Goal: Information Seeking & Learning: Learn about a topic

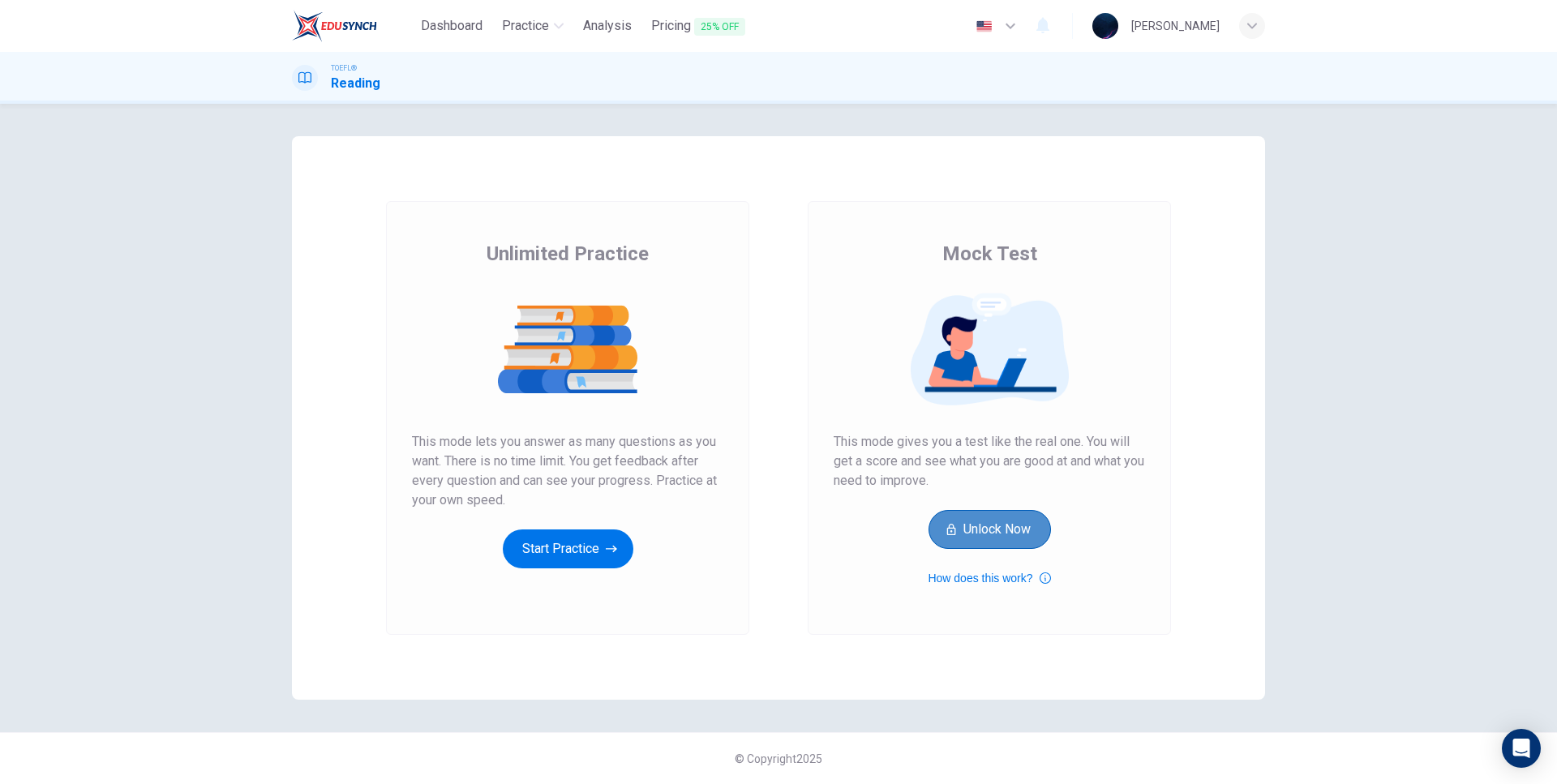
click at [994, 525] on button "Unlock Now" at bounding box center [990, 529] width 123 height 39
click at [560, 543] on button "Start Practice" at bounding box center [568, 548] width 131 height 39
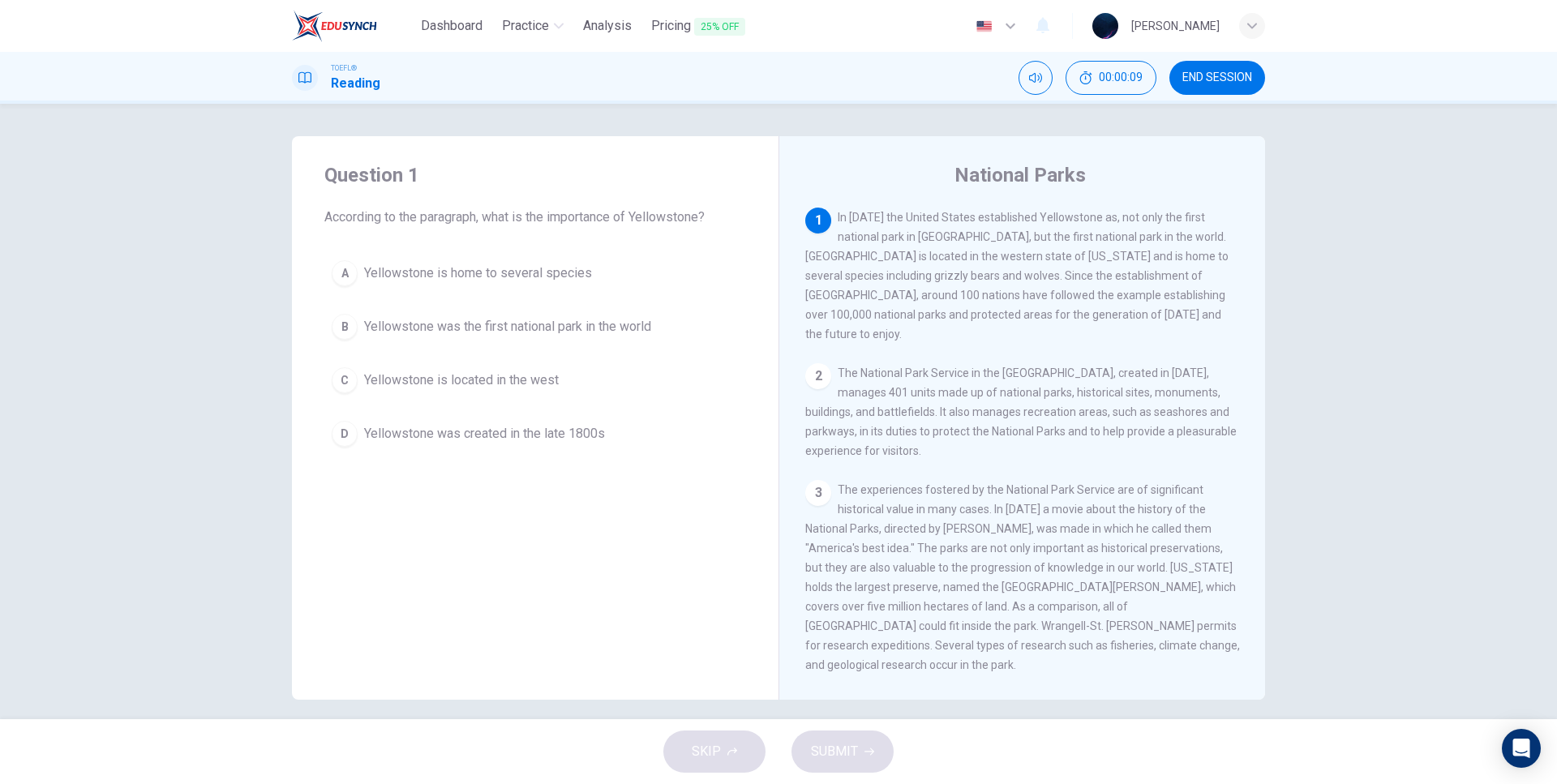
click at [814, 373] on div "2" at bounding box center [818, 376] width 26 height 26
click at [559, 344] on button "B Yellowstone was the first national park in the world" at bounding box center [535, 326] width 422 height 41
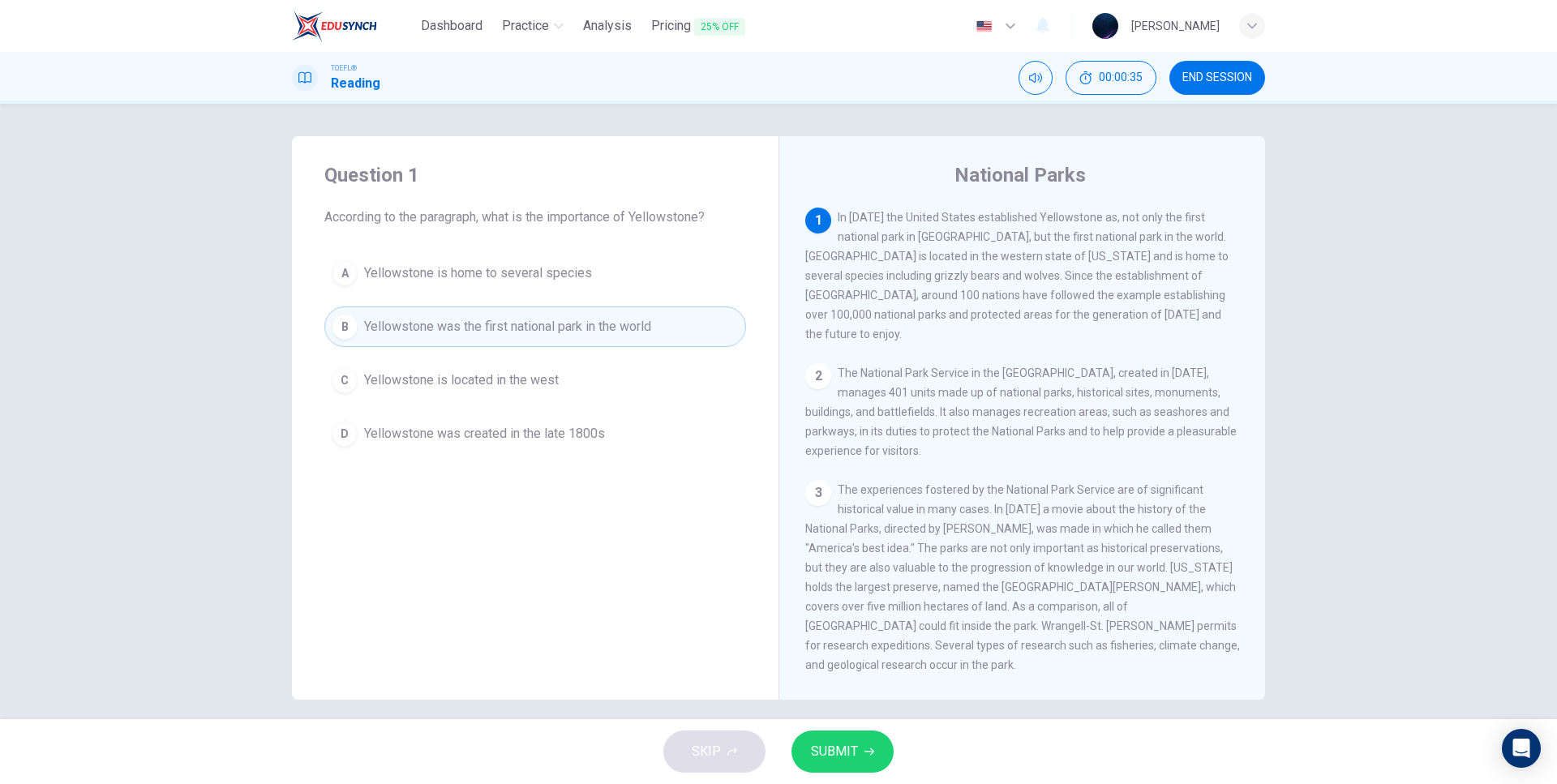
click at [815, 752] on span "SUBMIT" at bounding box center [835, 752] width 47 height 23
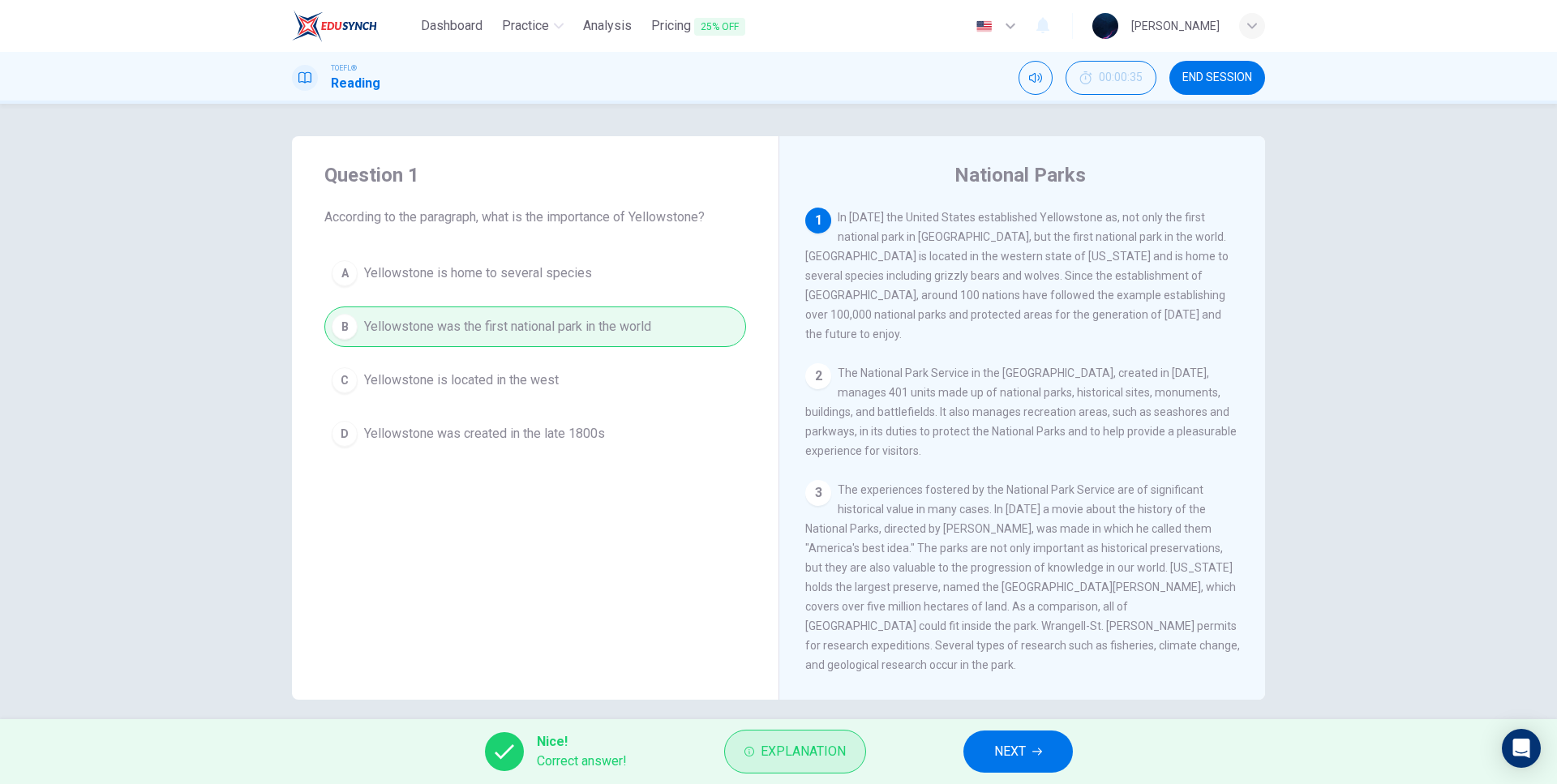
click at [824, 752] on span "Explanation" at bounding box center [803, 752] width 85 height 23
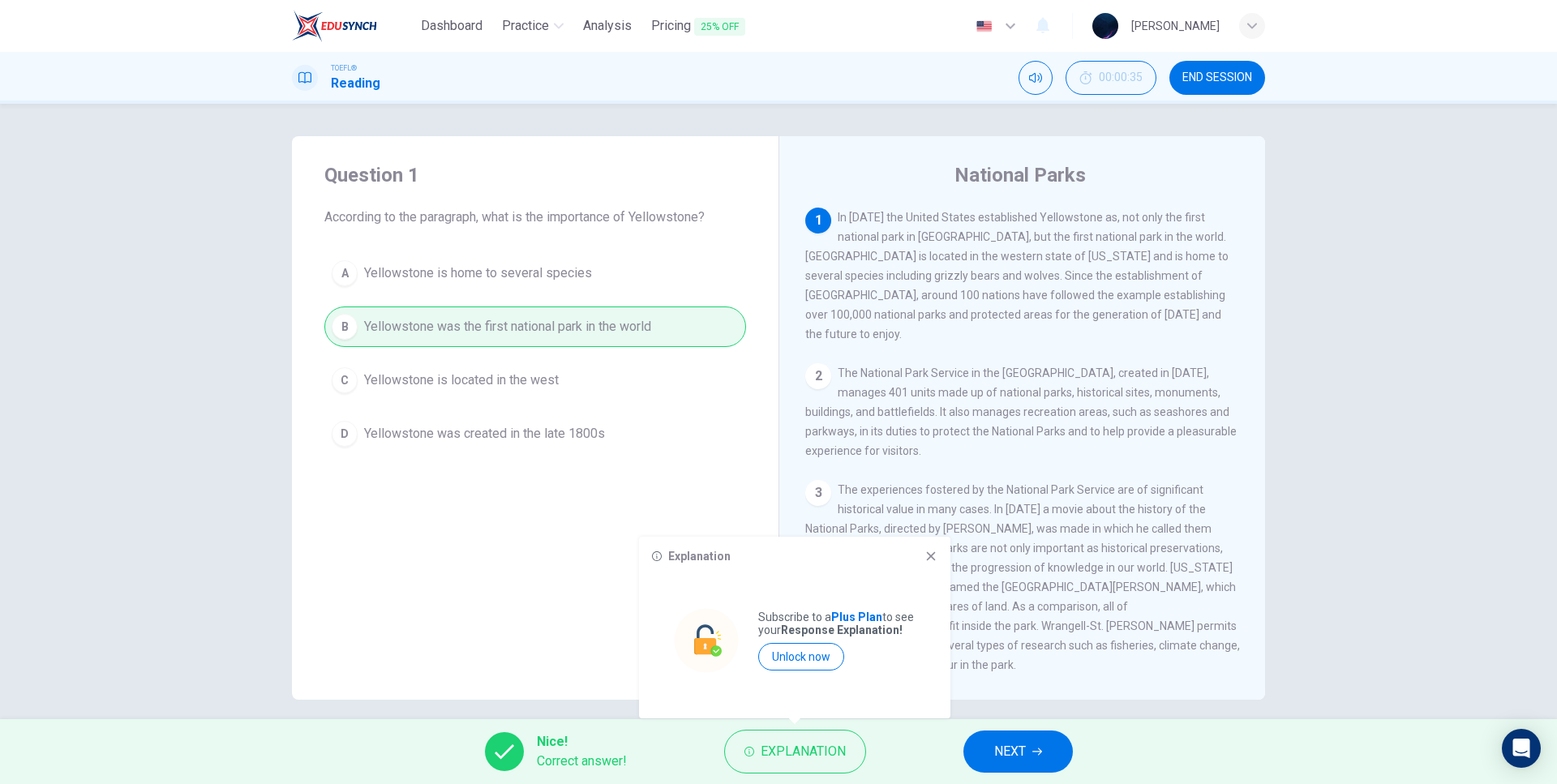
click at [926, 555] on icon at bounding box center [930, 556] width 13 height 13
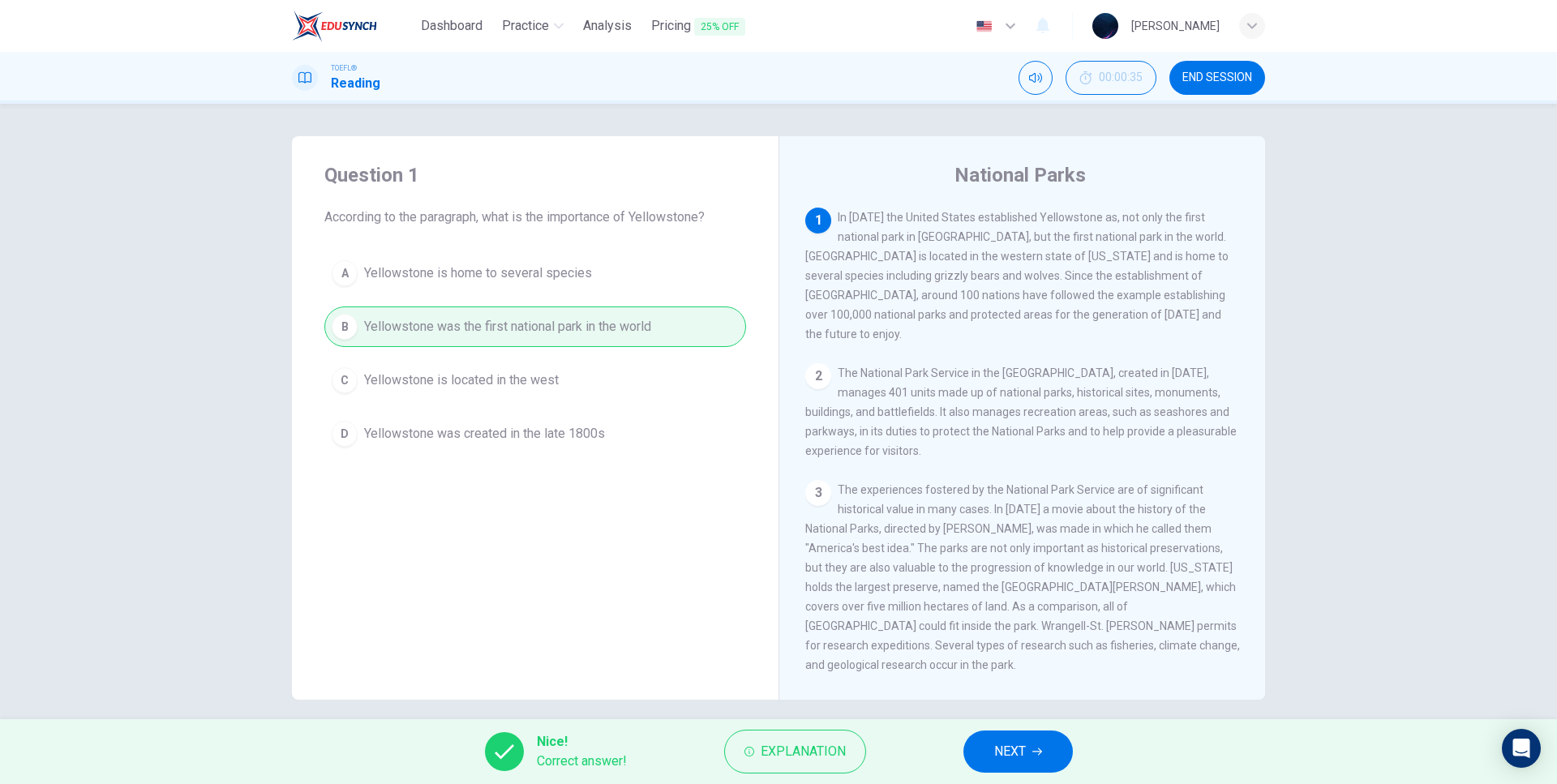
click at [1031, 763] on button "NEXT" at bounding box center [1018, 752] width 110 height 42
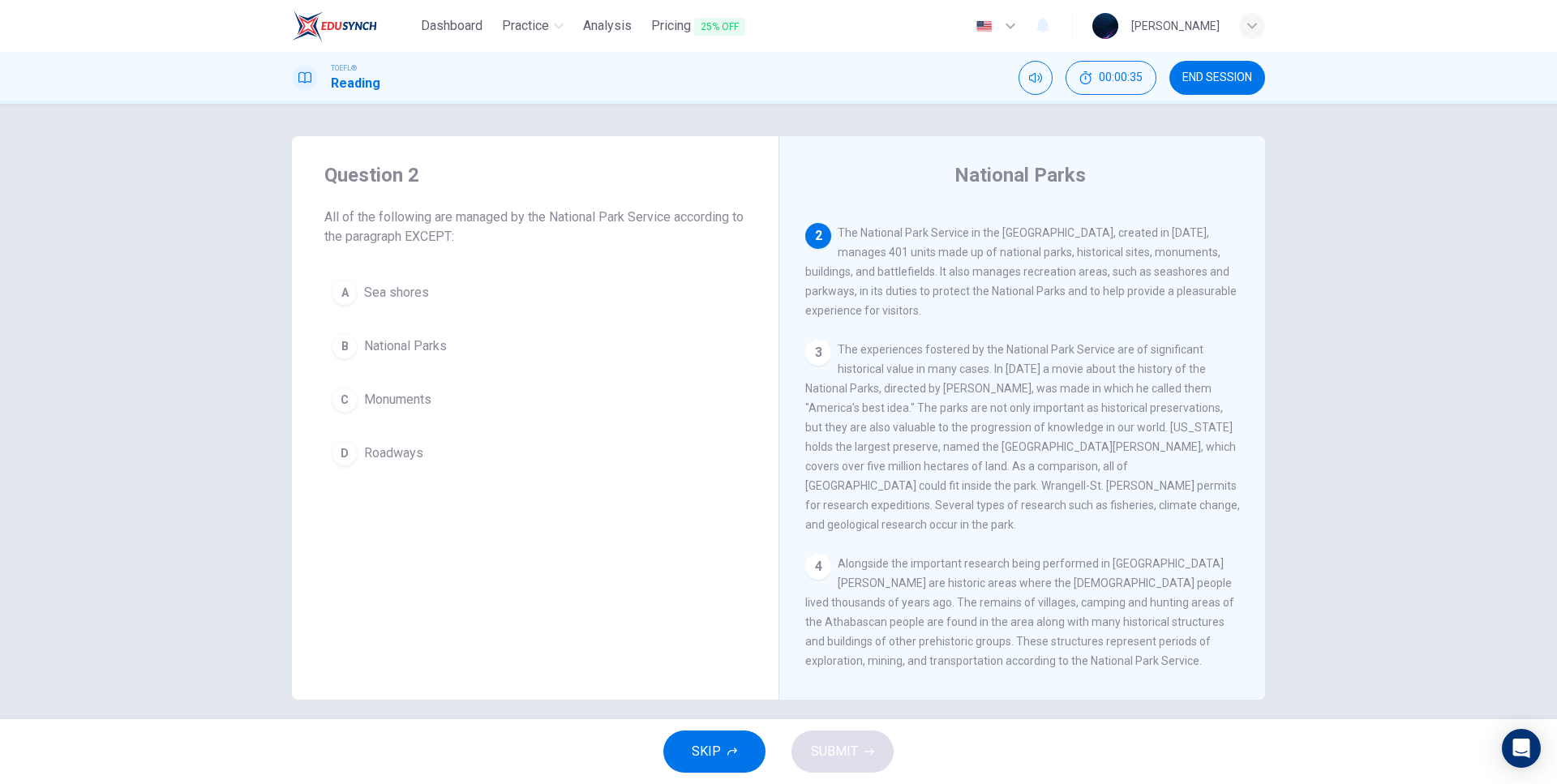
scroll to position [141, 0]
click at [1499, 243] on div "Question 2 All of the following are managed by the National Park Service accord…" at bounding box center [778, 411] width 1557 height 615
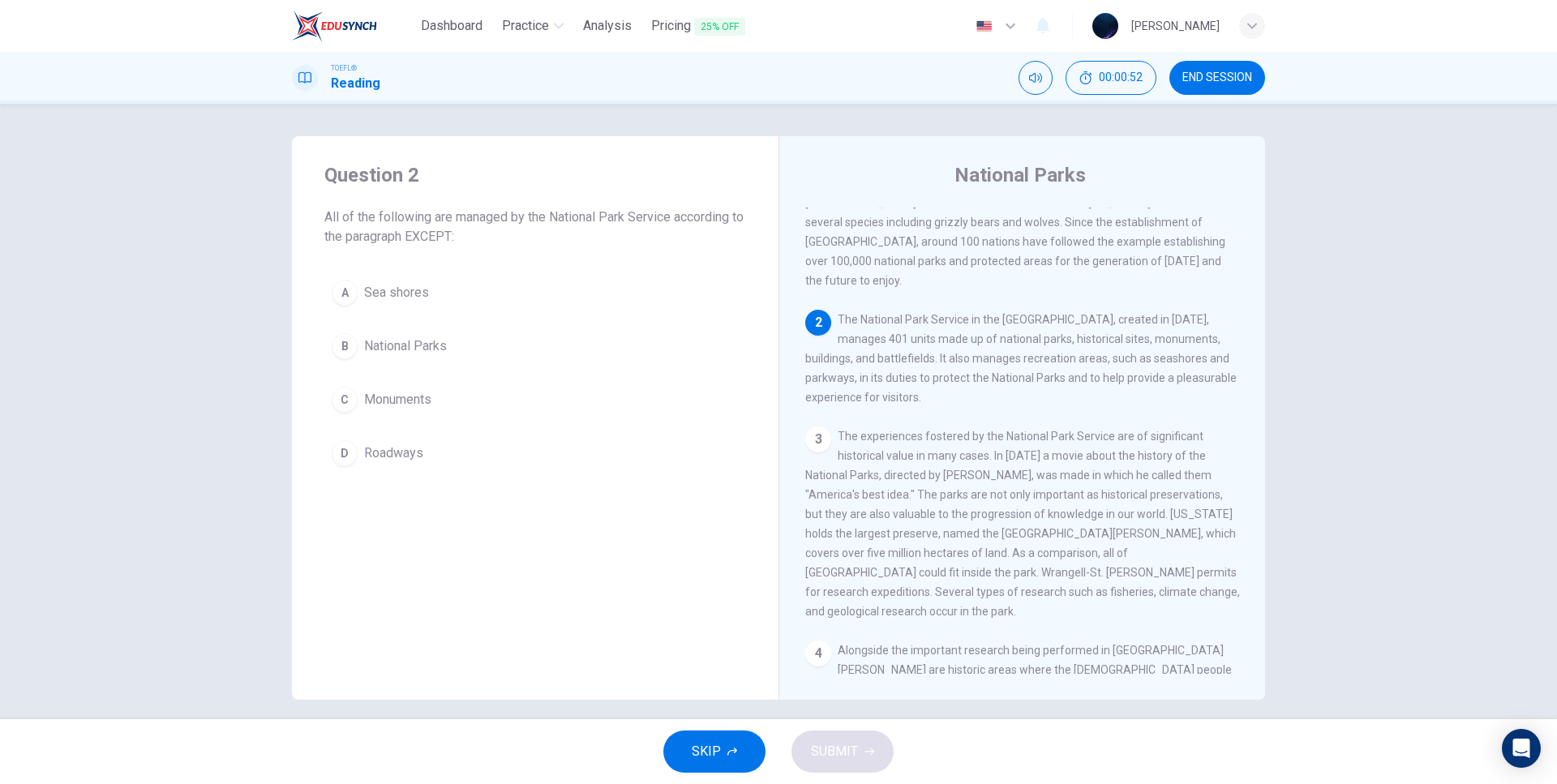
scroll to position [0, 0]
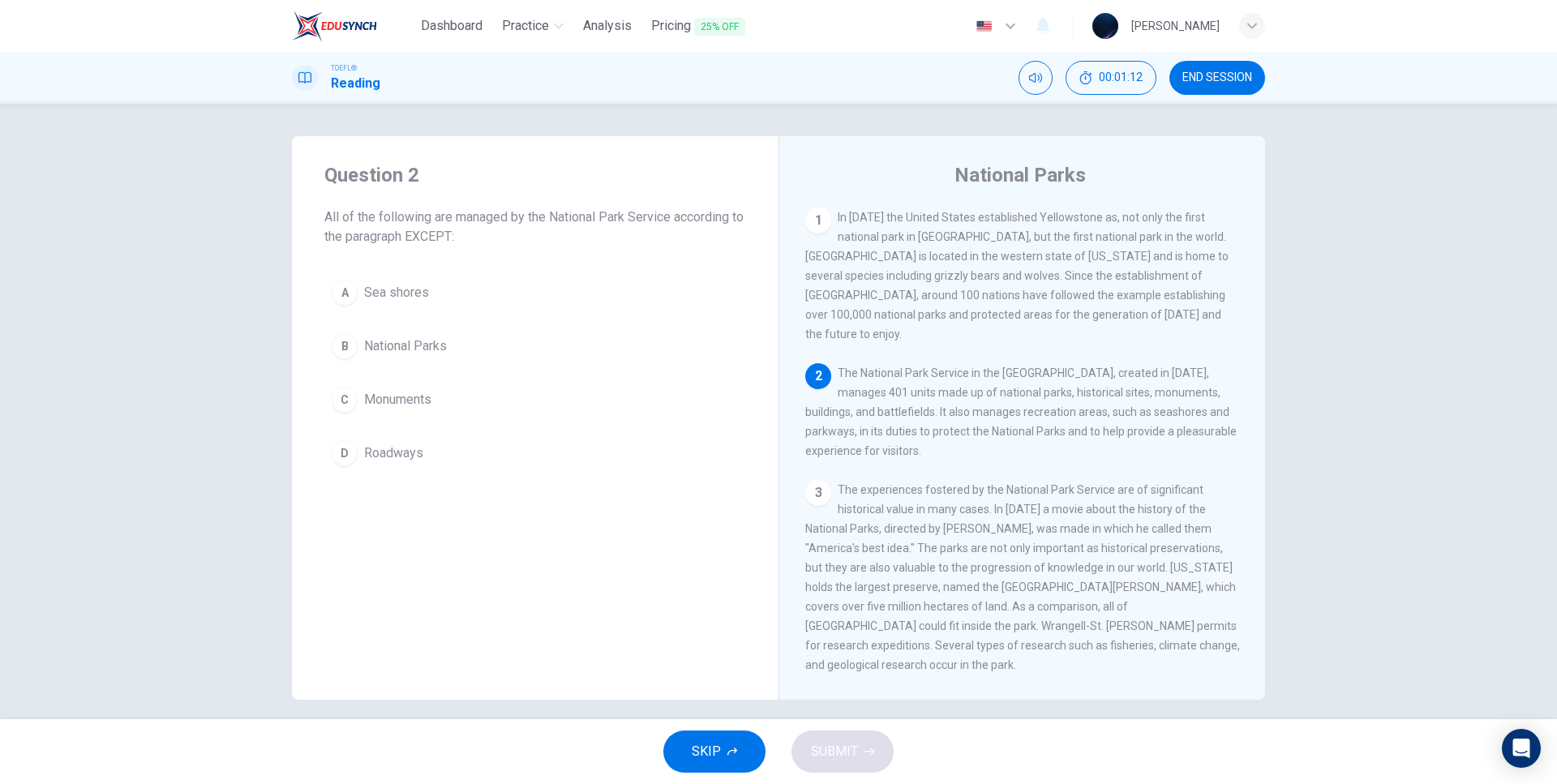
click at [398, 450] on span "Roadways" at bounding box center [393, 453] width 59 height 19
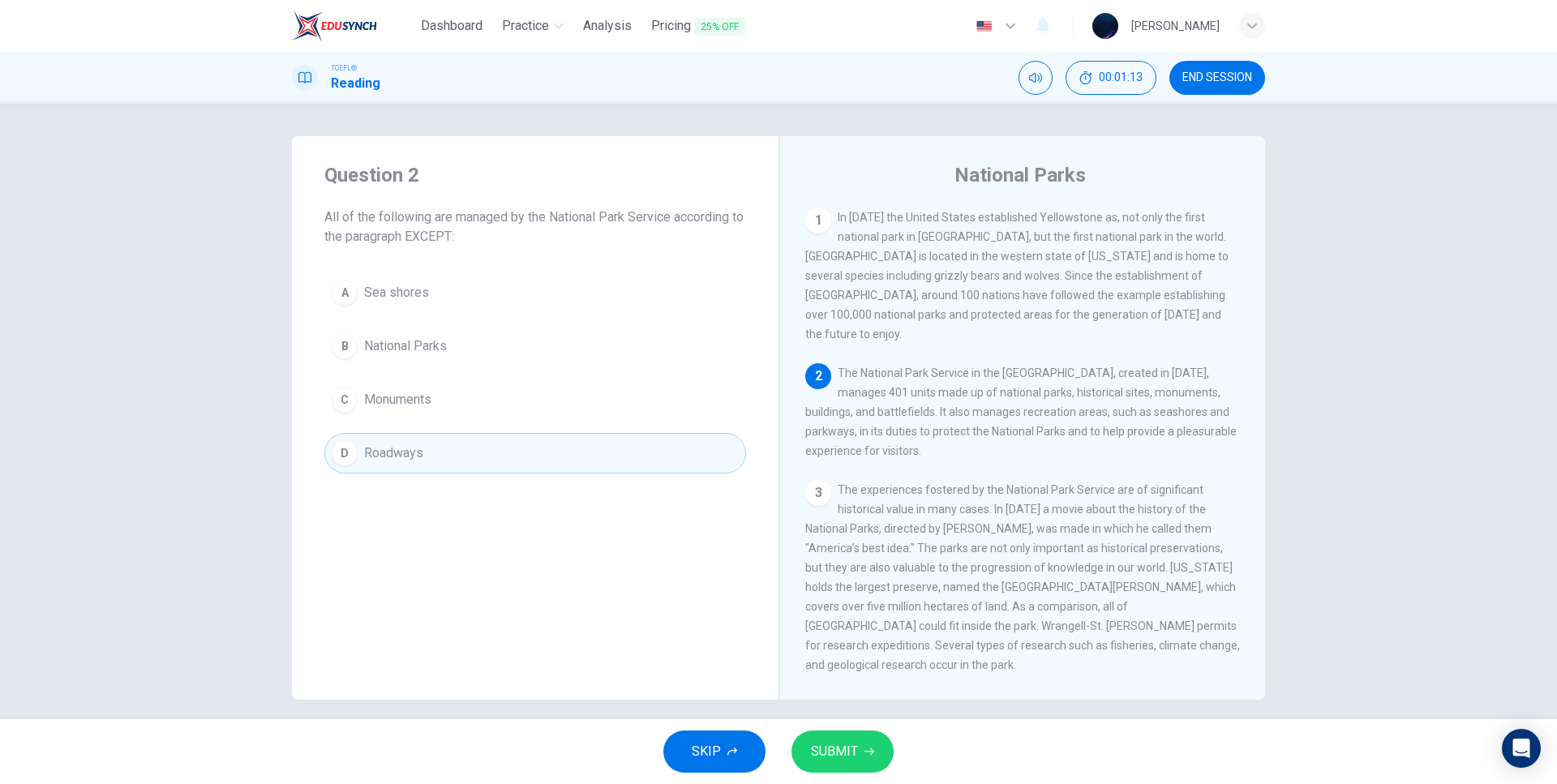
click at [853, 759] on span "SUBMIT" at bounding box center [835, 752] width 47 height 23
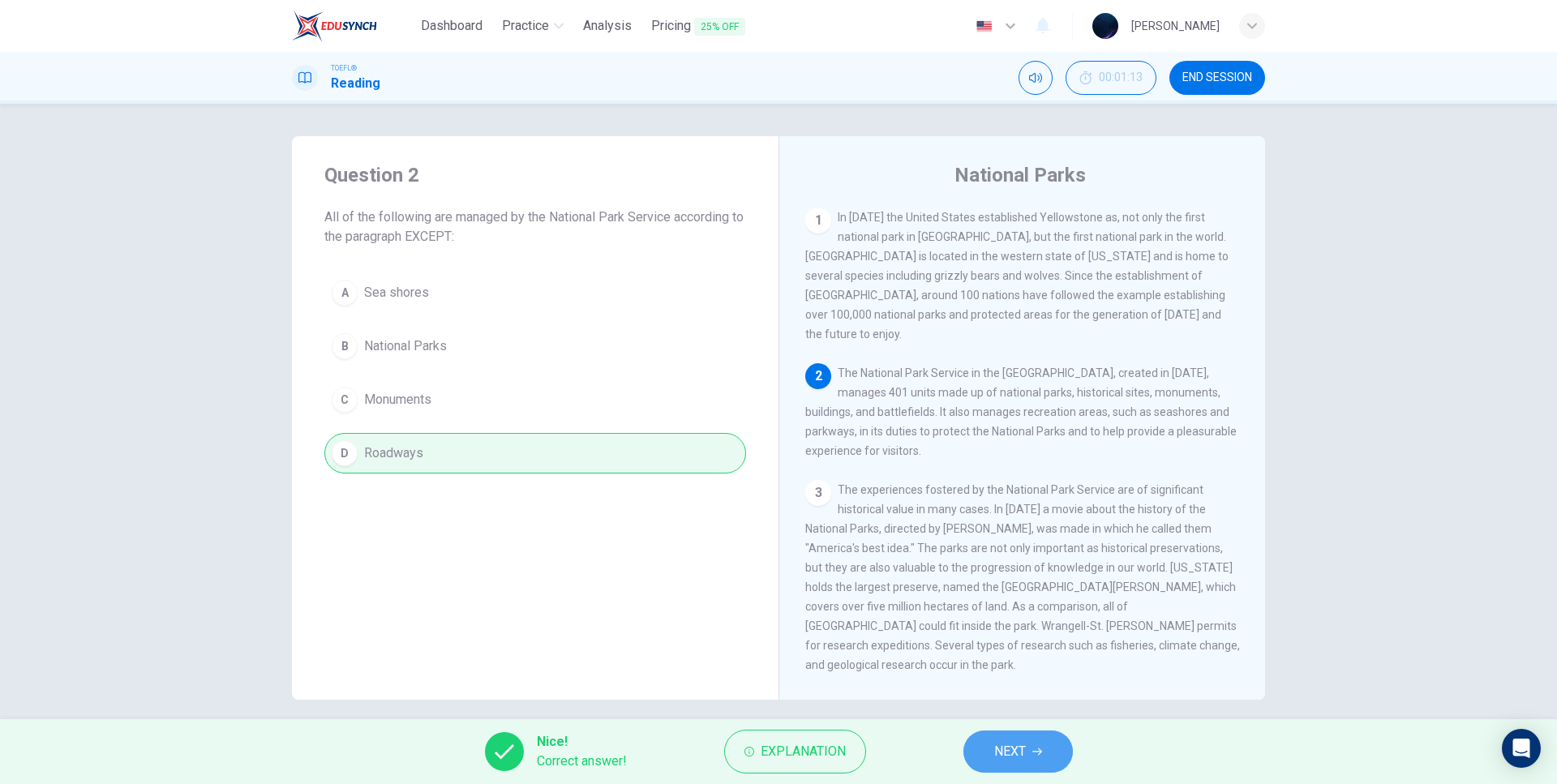
click at [1039, 746] on button "NEXT" at bounding box center [1018, 752] width 110 height 42
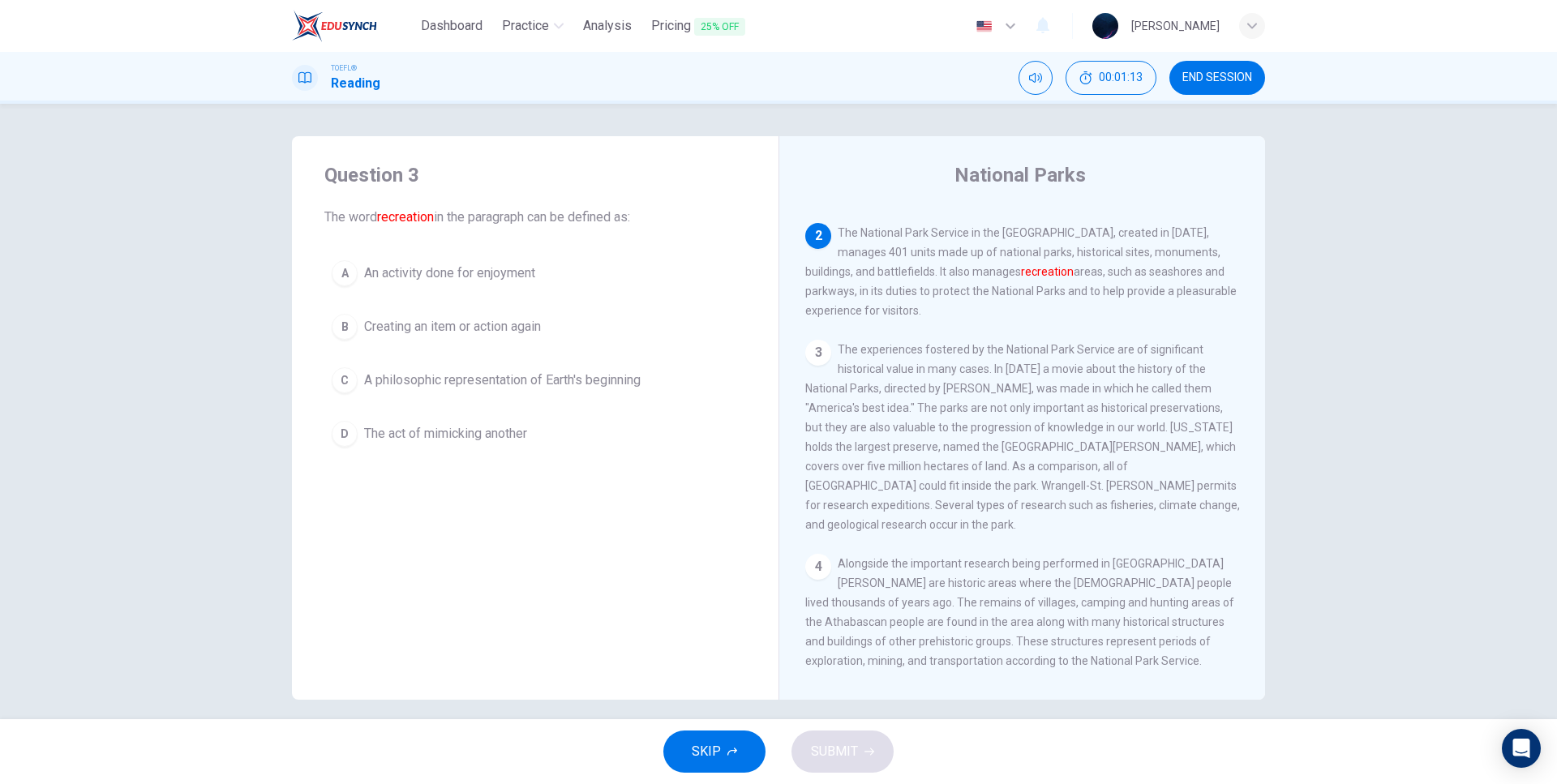
scroll to position [141, 0]
click at [468, 276] on span "An activity done for enjoyment" at bounding box center [449, 273] width 171 height 19
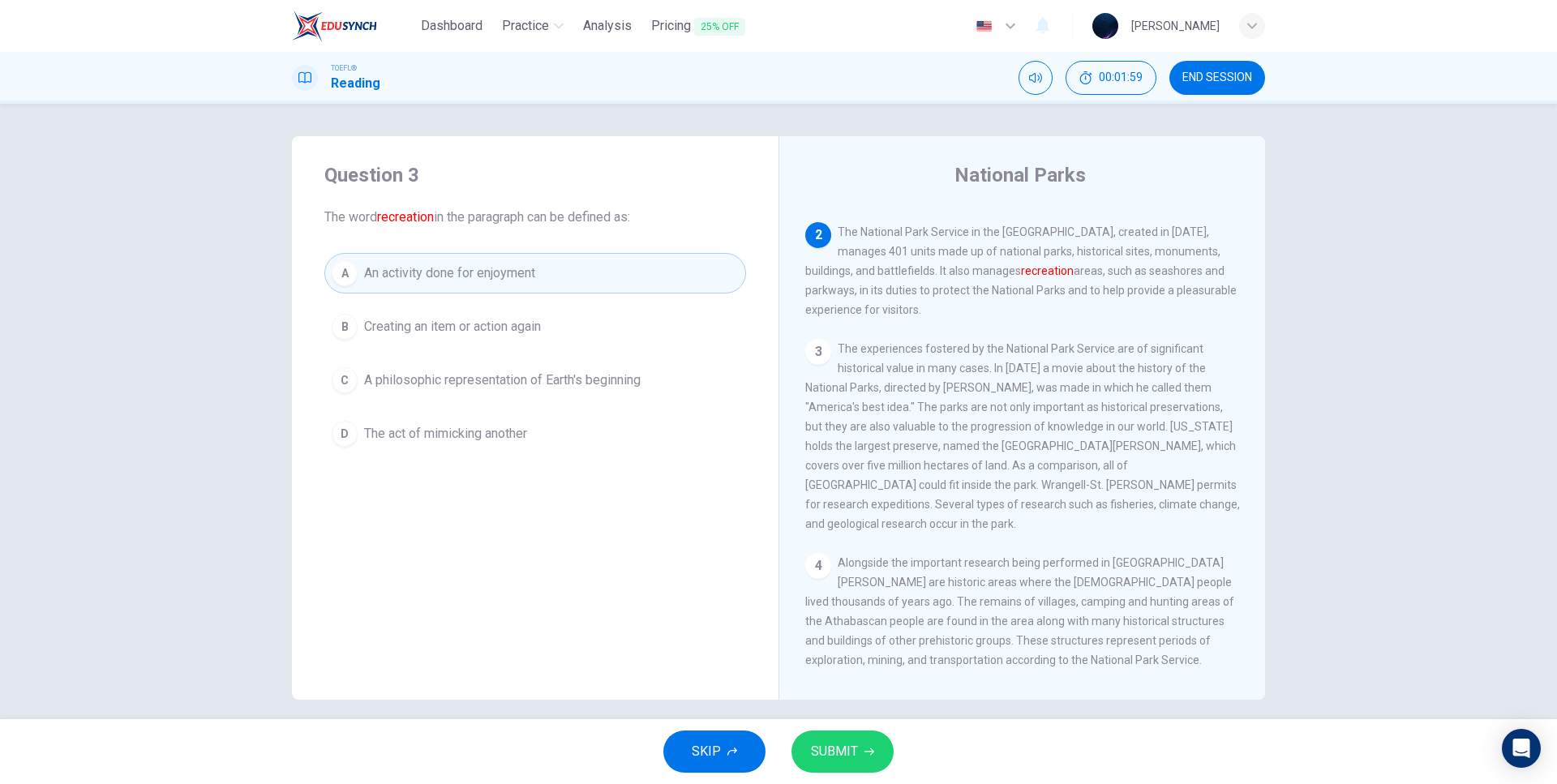
click at [826, 740] on button "SUBMIT" at bounding box center [842, 752] width 102 height 42
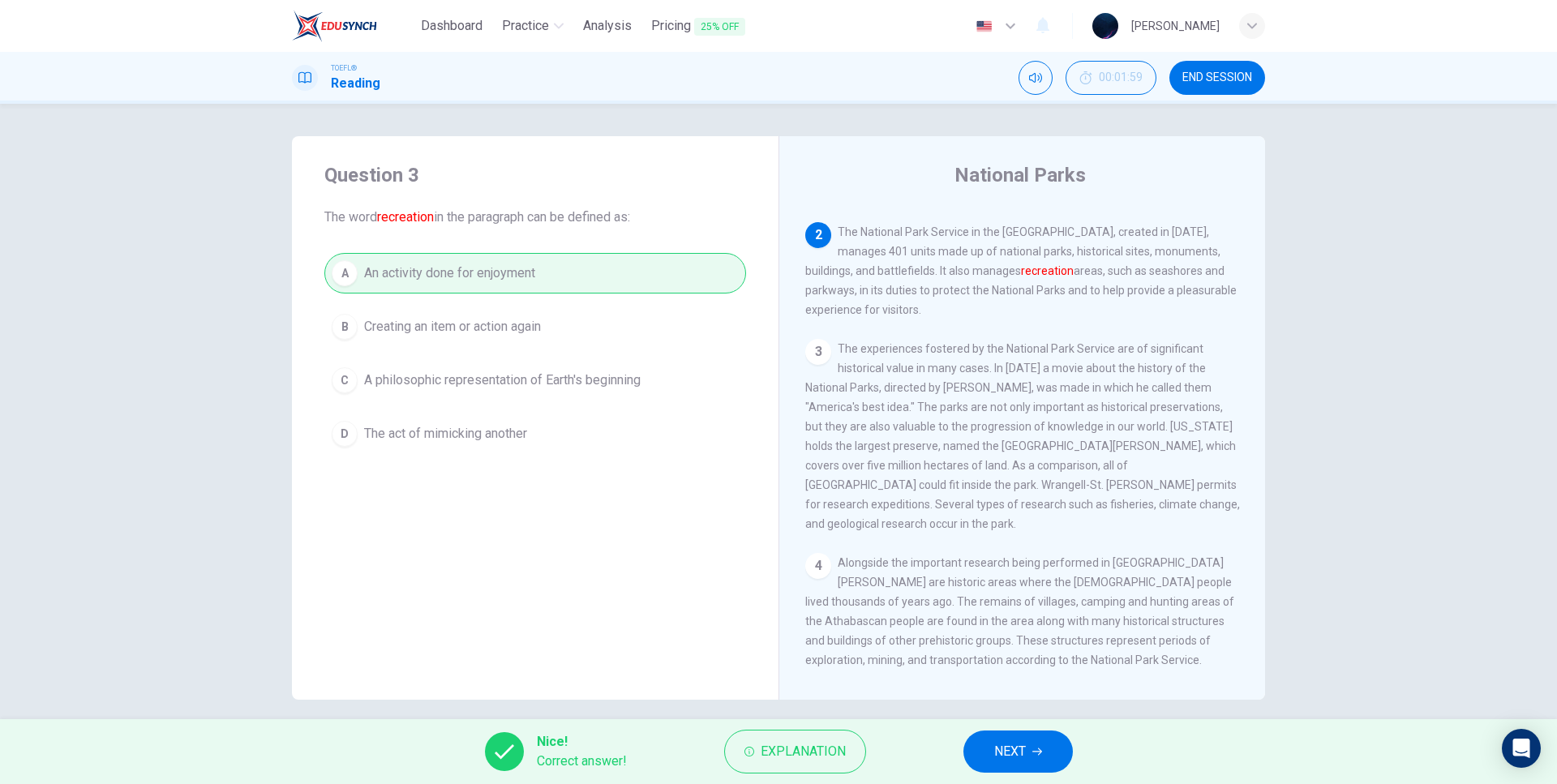
click at [996, 749] on span "NEXT" at bounding box center [1010, 752] width 31 height 23
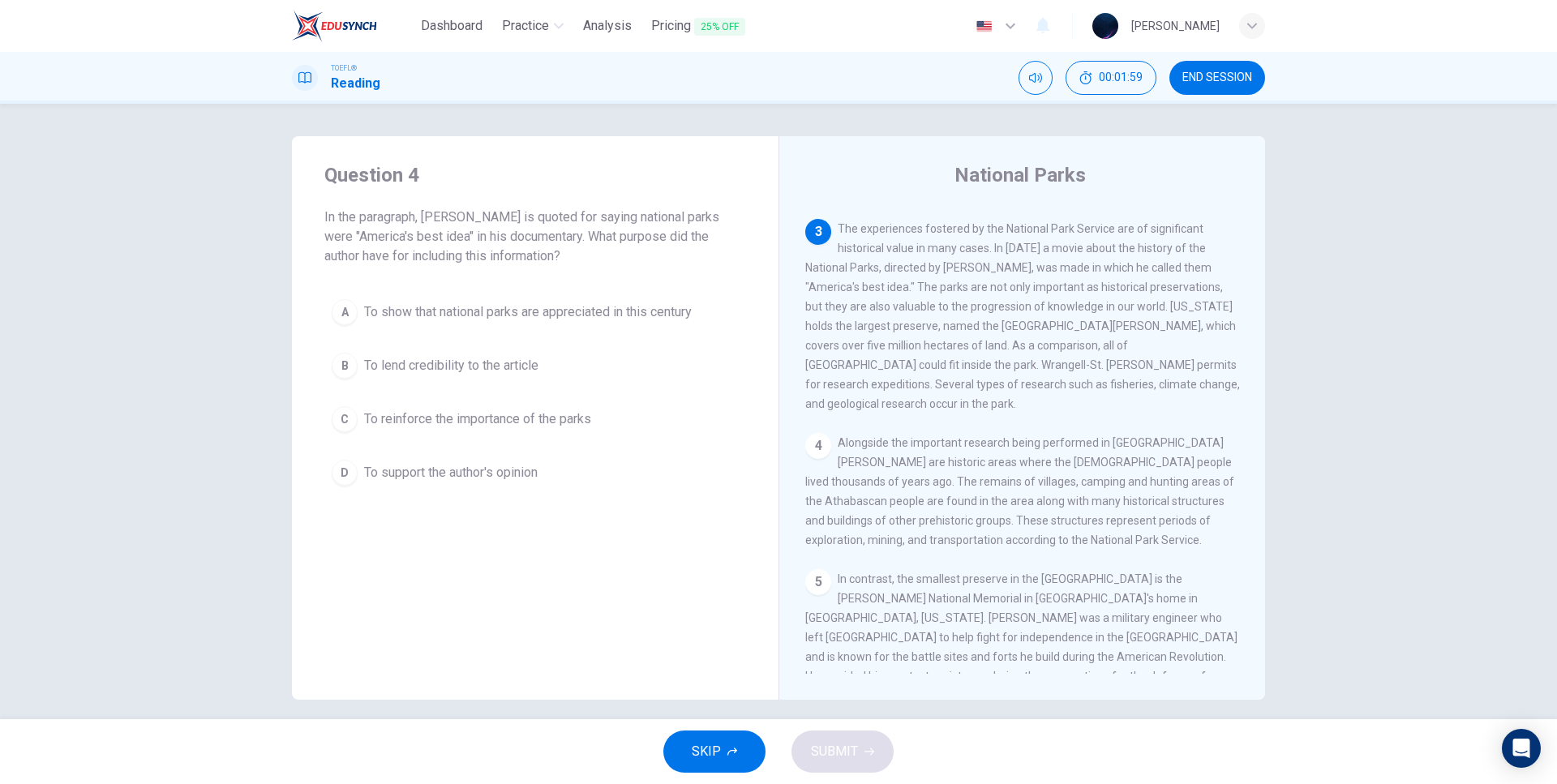
scroll to position [262, 0]
click at [481, 422] on span "To reinforce the importance of the parks" at bounding box center [477, 419] width 227 height 19
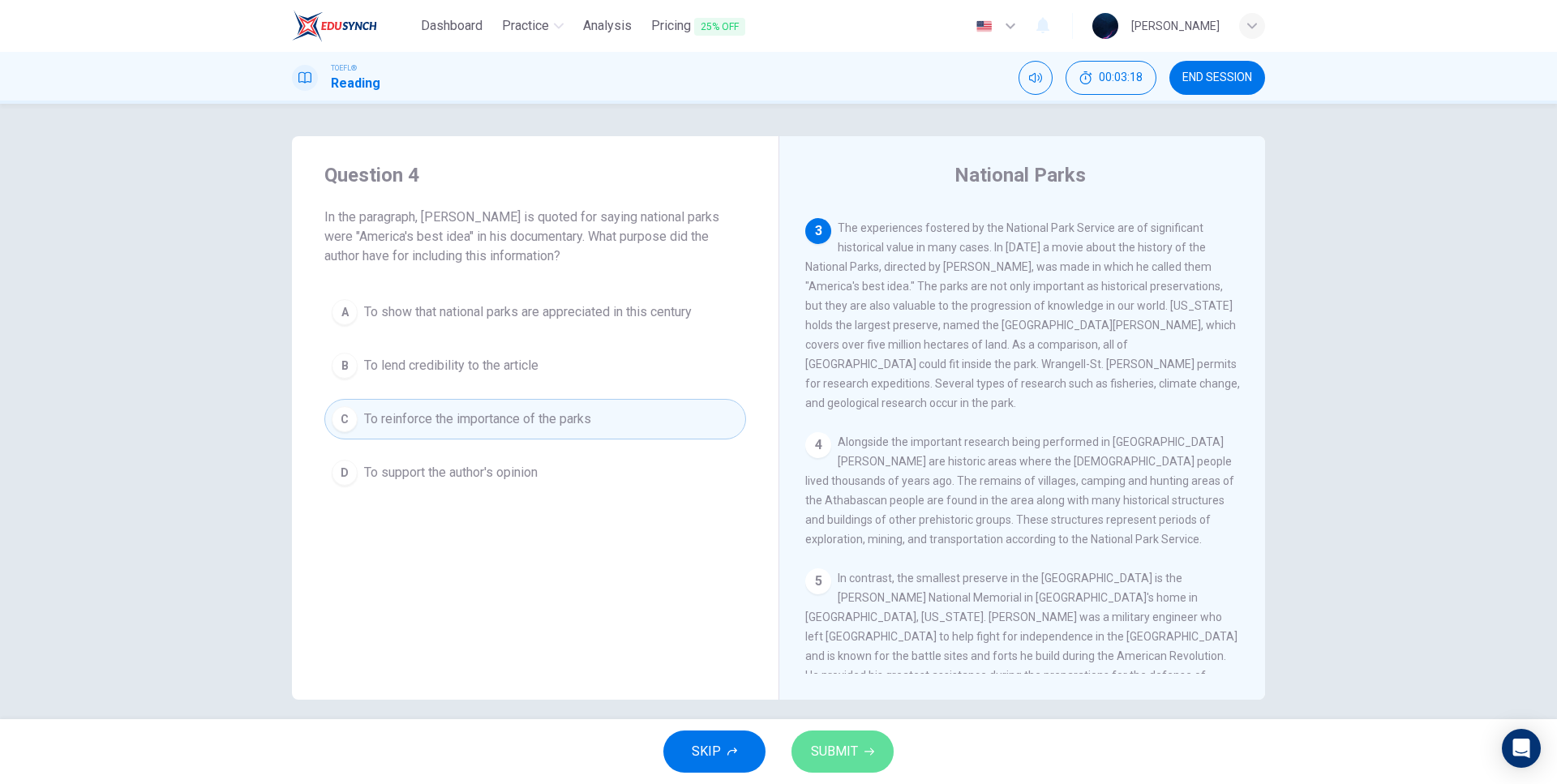
click at [867, 747] on icon "button" at bounding box center [869, 751] width 10 height 10
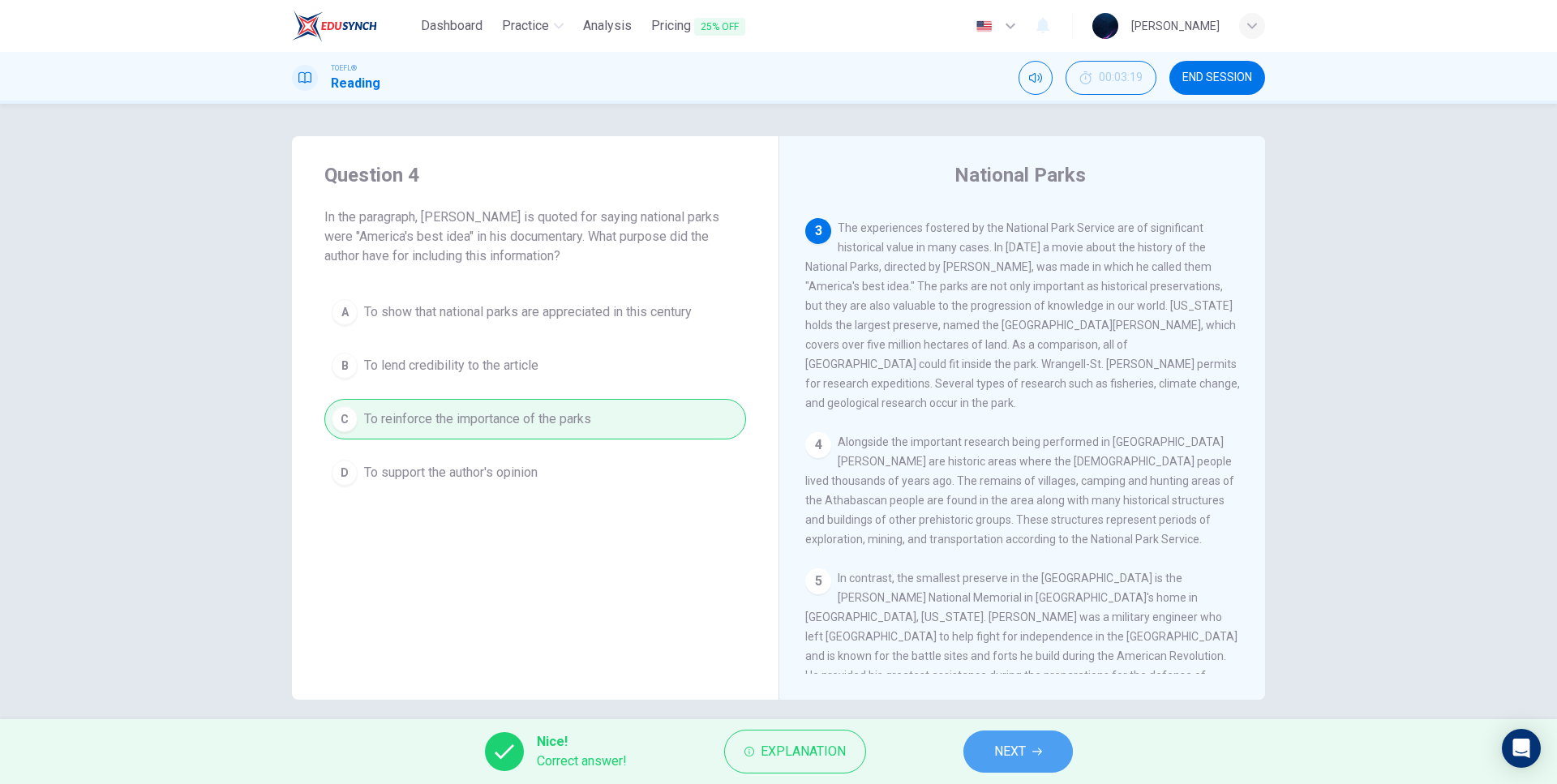
click at [970, 747] on button "NEXT" at bounding box center [1018, 752] width 110 height 42
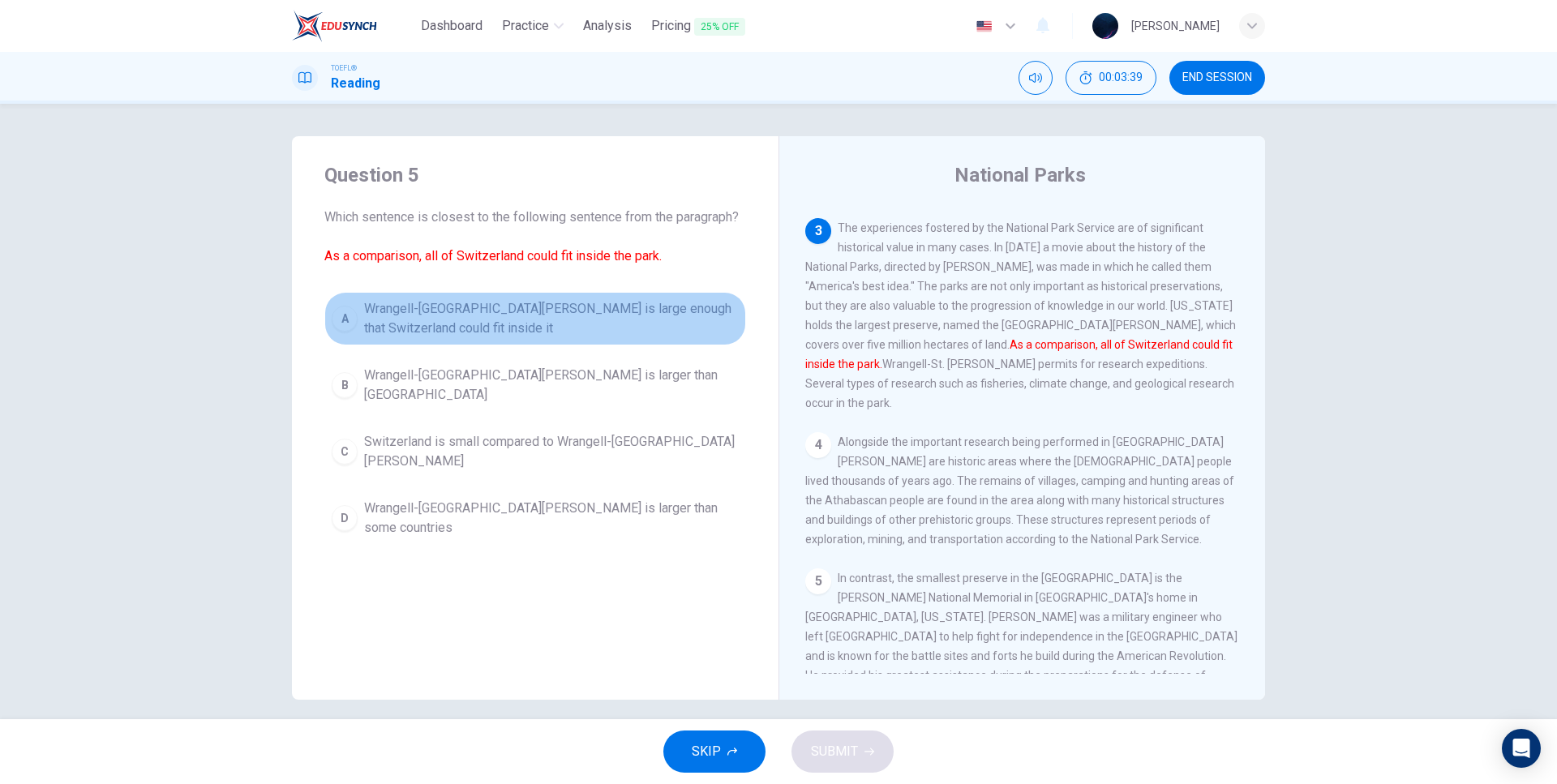
click at [427, 323] on span "Wrangell-St. Elias National Park is large enough that Switzerland could fit ins…" at bounding box center [551, 318] width 374 height 39
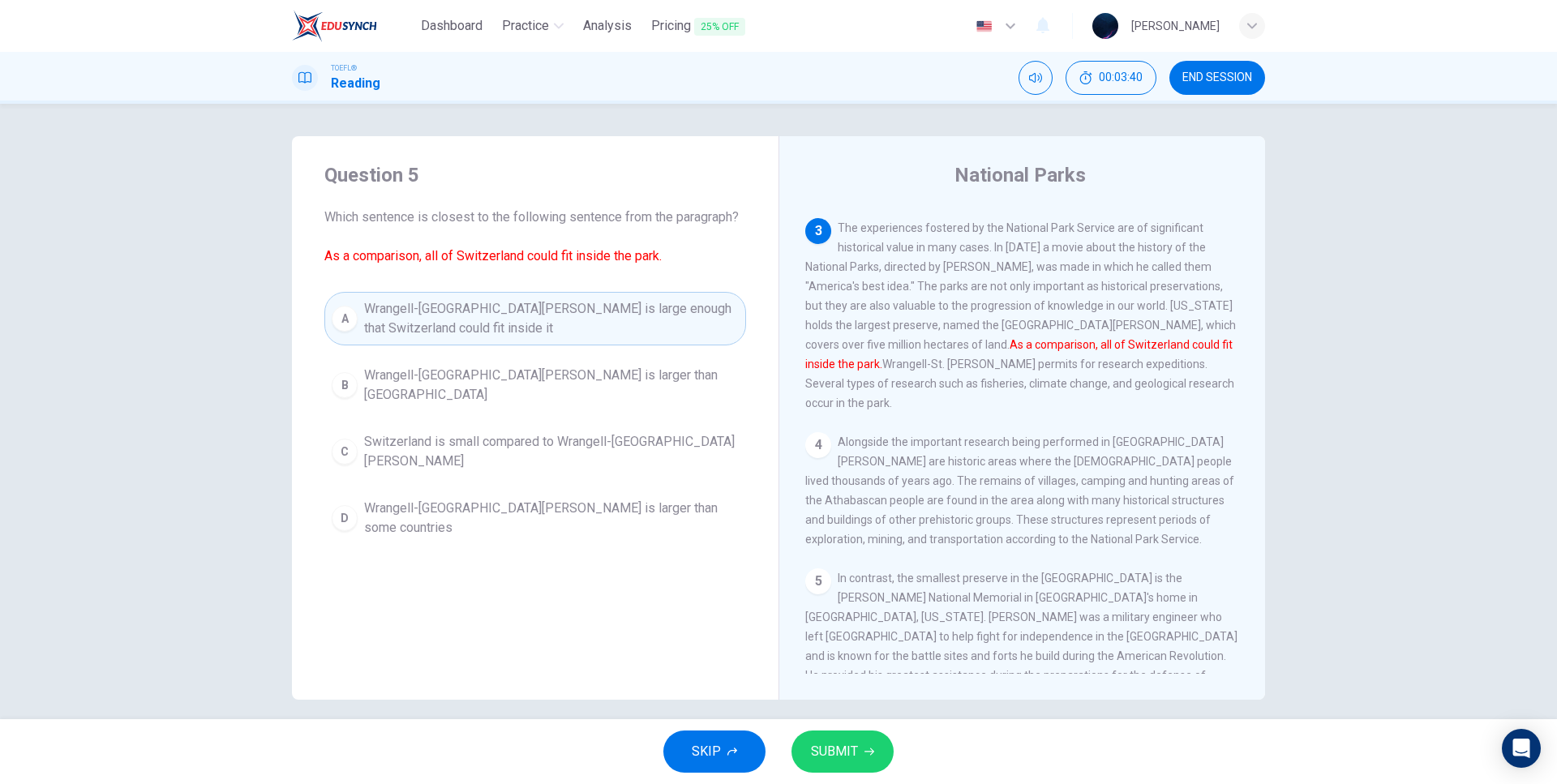
click at [849, 749] on span "SUBMIT" at bounding box center [835, 752] width 47 height 23
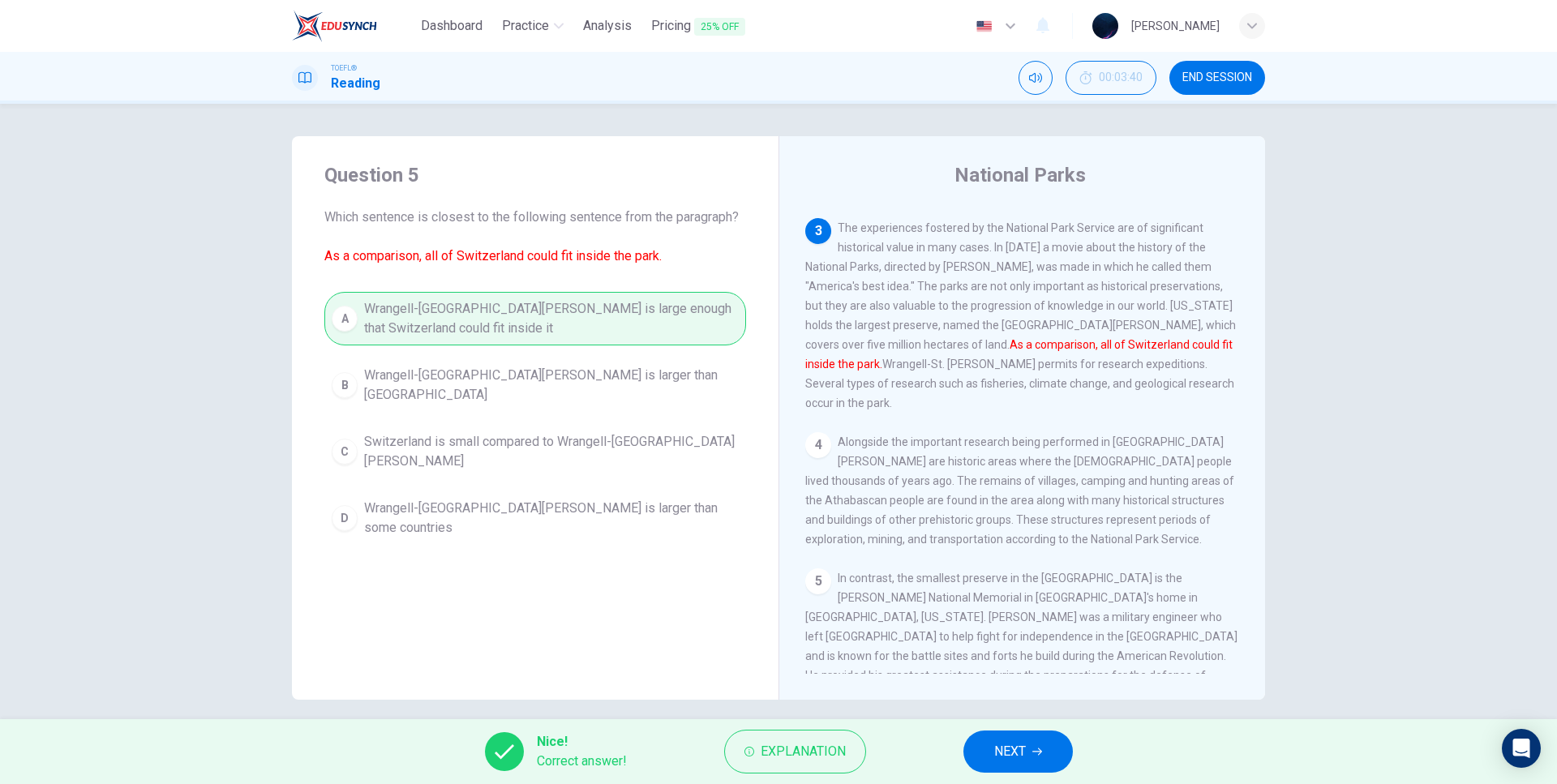
click at [972, 747] on button "NEXT" at bounding box center [1018, 752] width 110 height 42
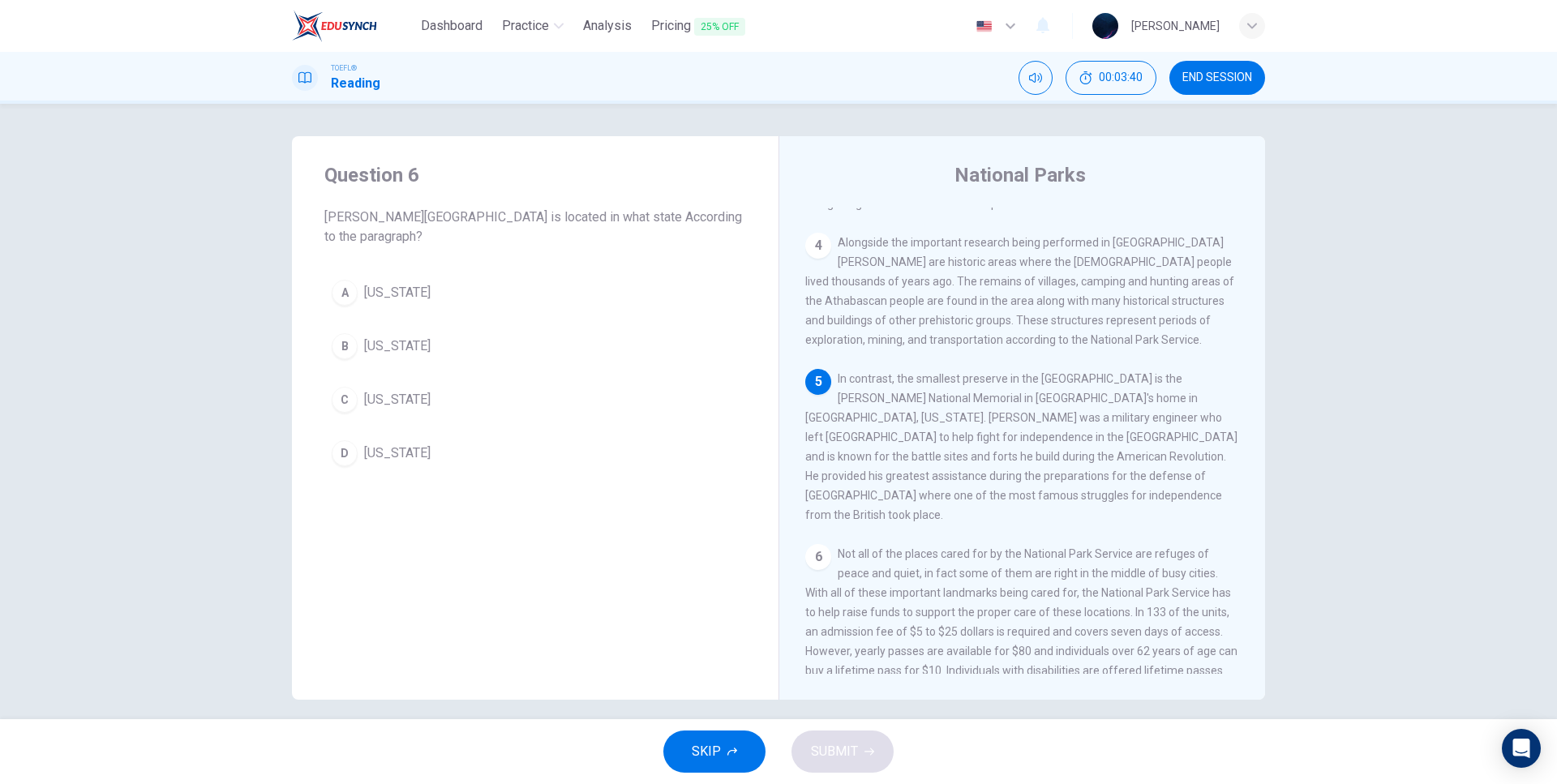
scroll to position [463, 0]
click at [399, 291] on span "Pennsylvania" at bounding box center [397, 292] width 66 height 19
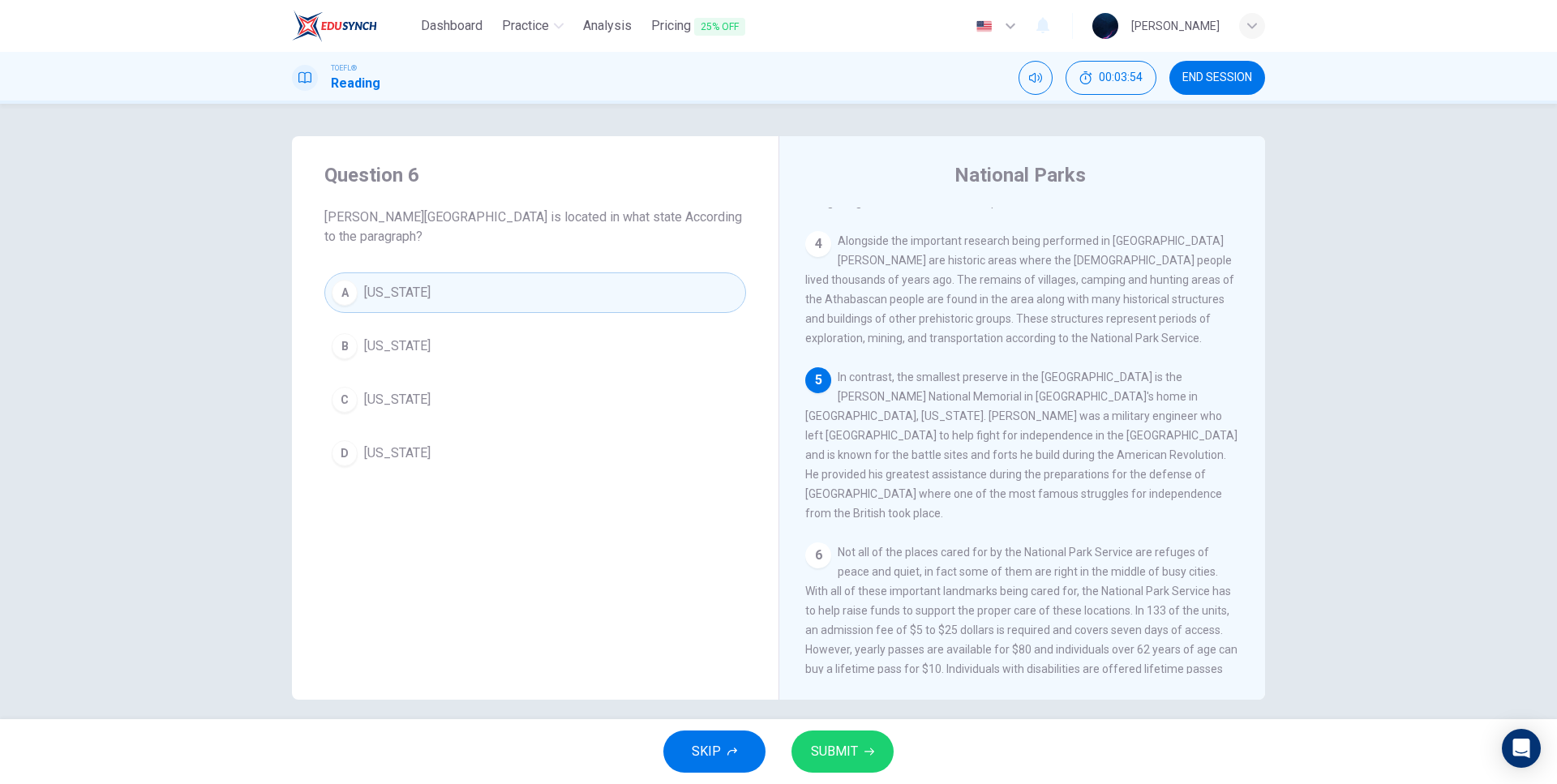
click at [849, 749] on span "SUBMIT" at bounding box center [835, 752] width 47 height 23
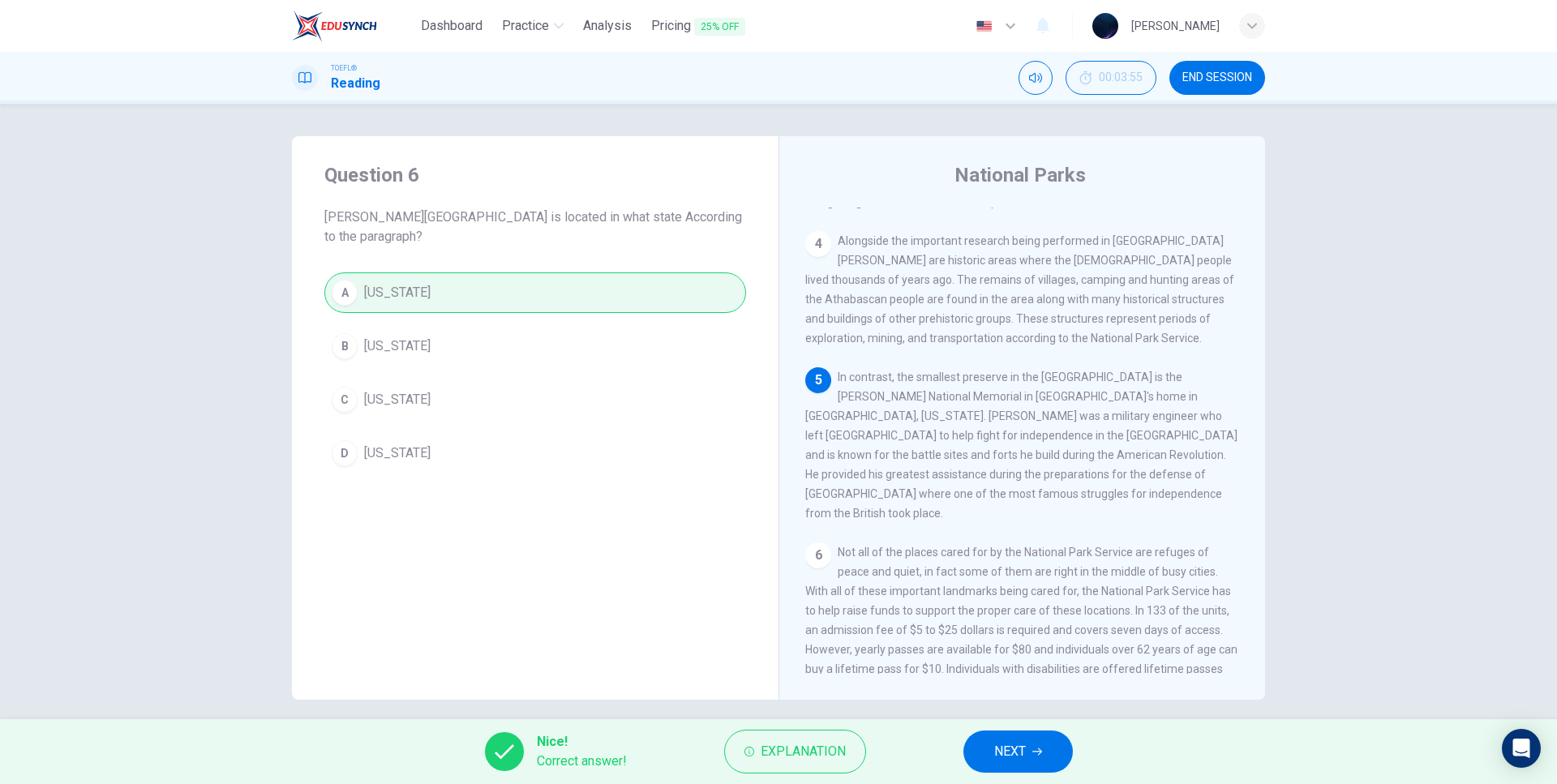
click at [995, 751] on span "NEXT" at bounding box center [1010, 752] width 31 height 23
